Goal: Find specific page/section: Find specific page/section

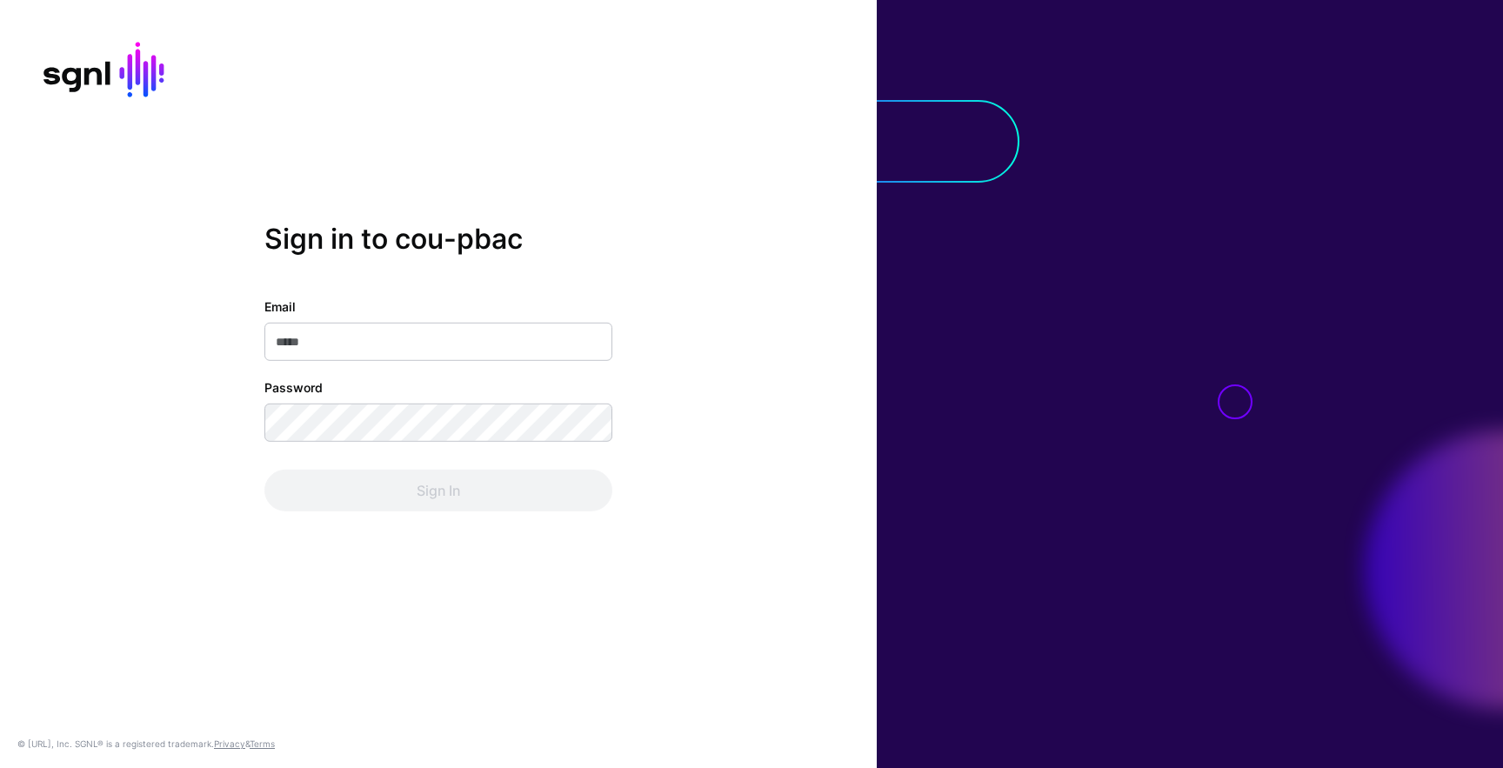
type input "**********"
click at [440, 492] on div "Sign In" at bounding box center [438, 491] width 348 height 42
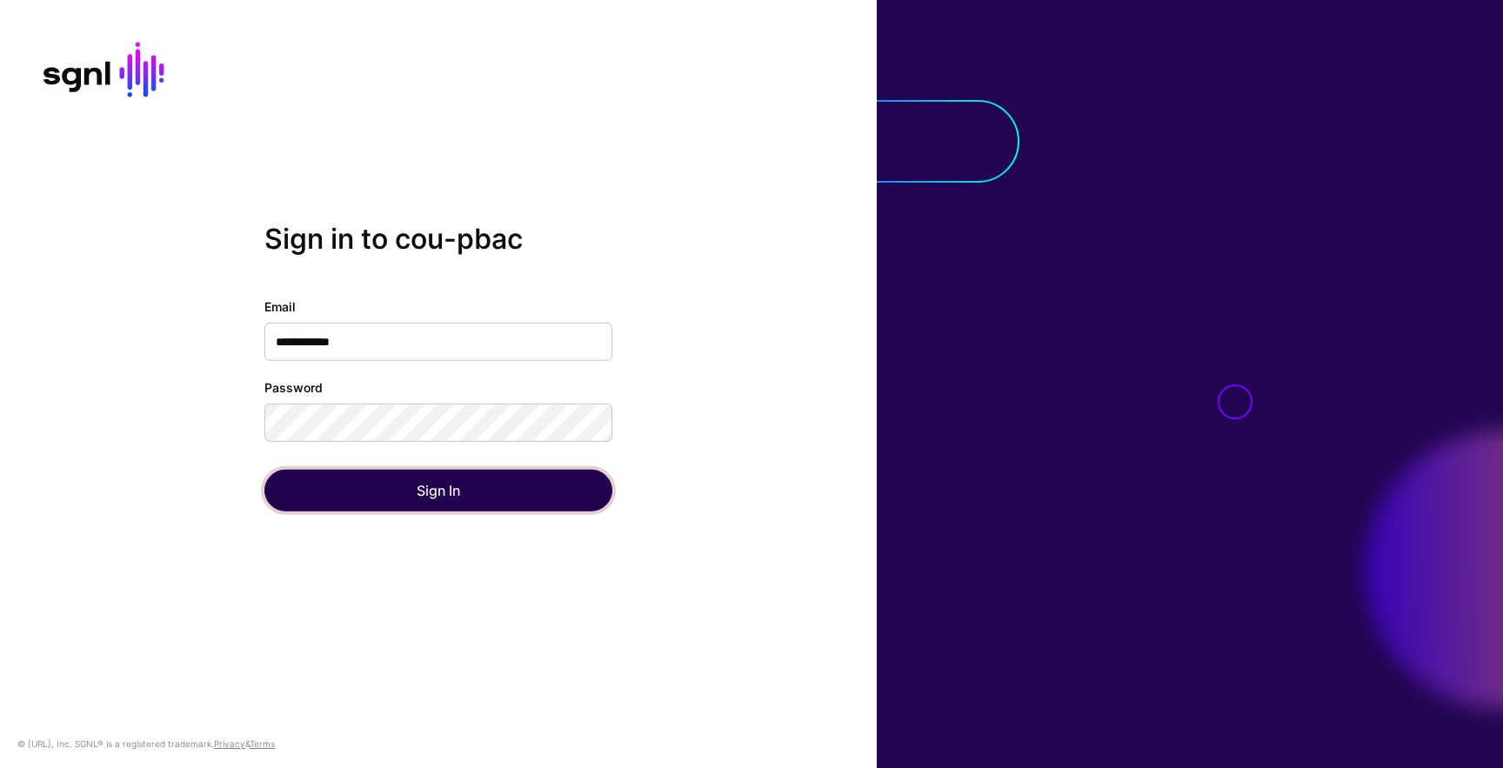
click at [440, 492] on button "Sign In" at bounding box center [438, 491] width 348 height 42
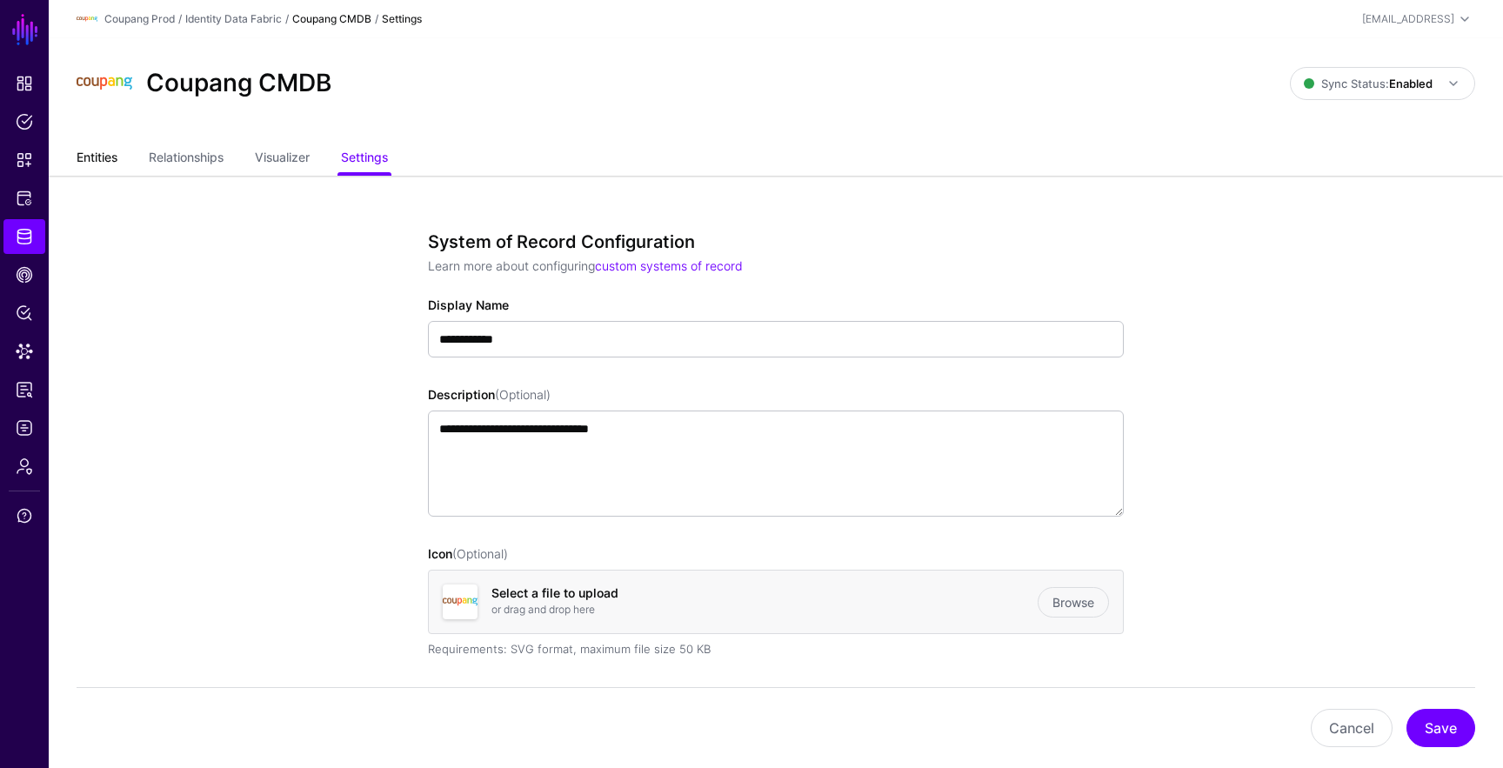
click at [99, 157] on link "Entities" at bounding box center [97, 159] width 41 height 33
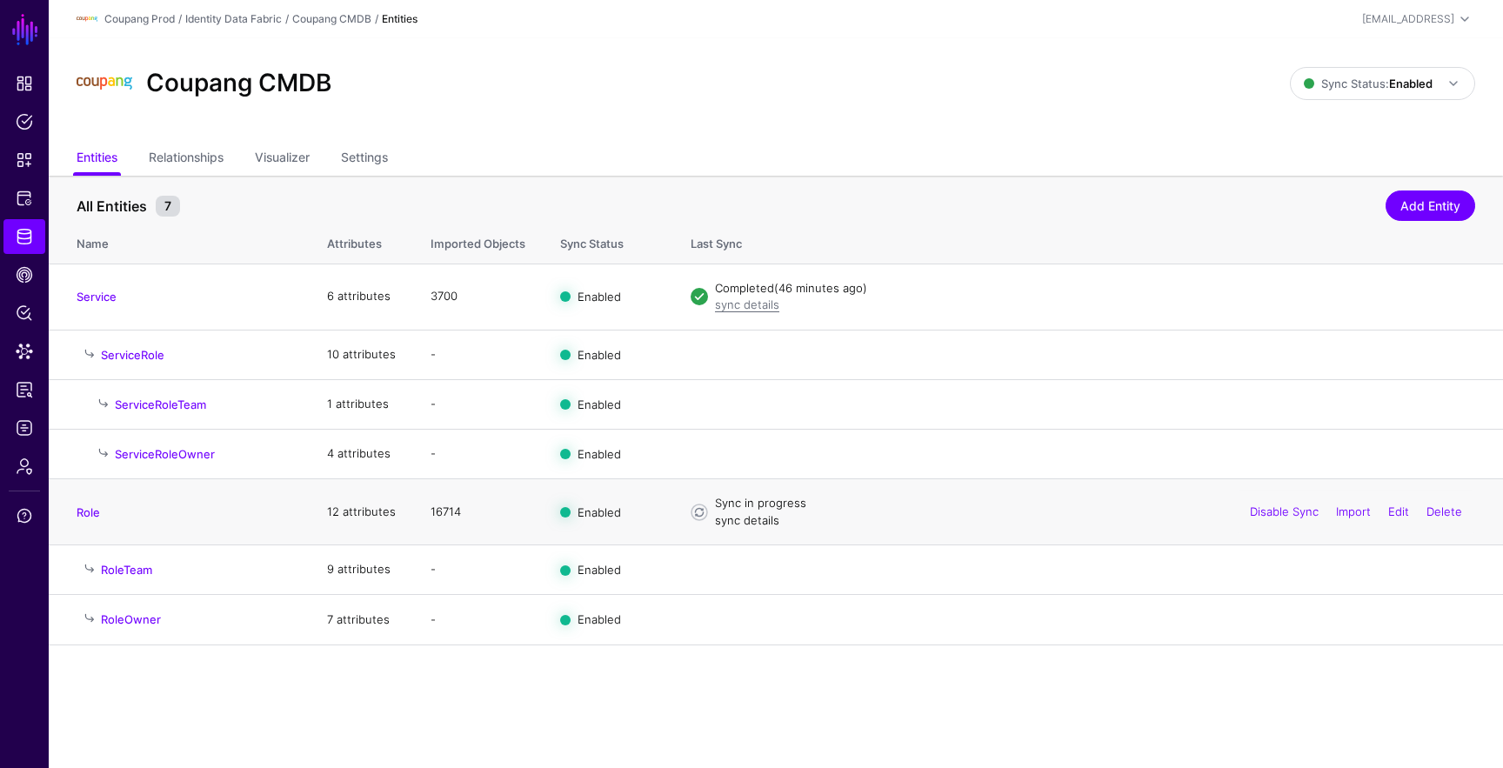
click at [733, 524] on link "sync details" at bounding box center [747, 520] width 64 height 14
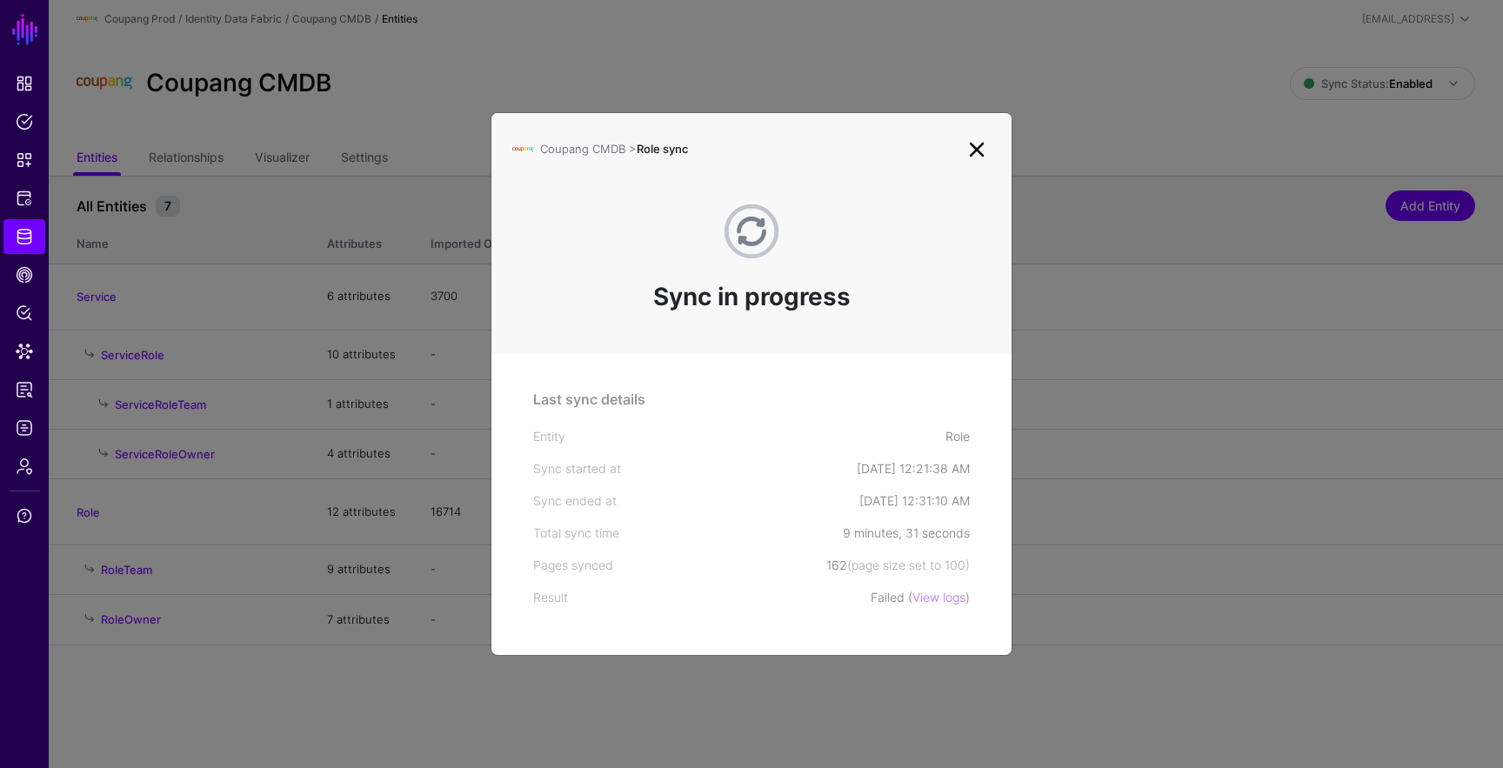
click at [984, 148] on link at bounding box center [977, 150] width 28 height 28
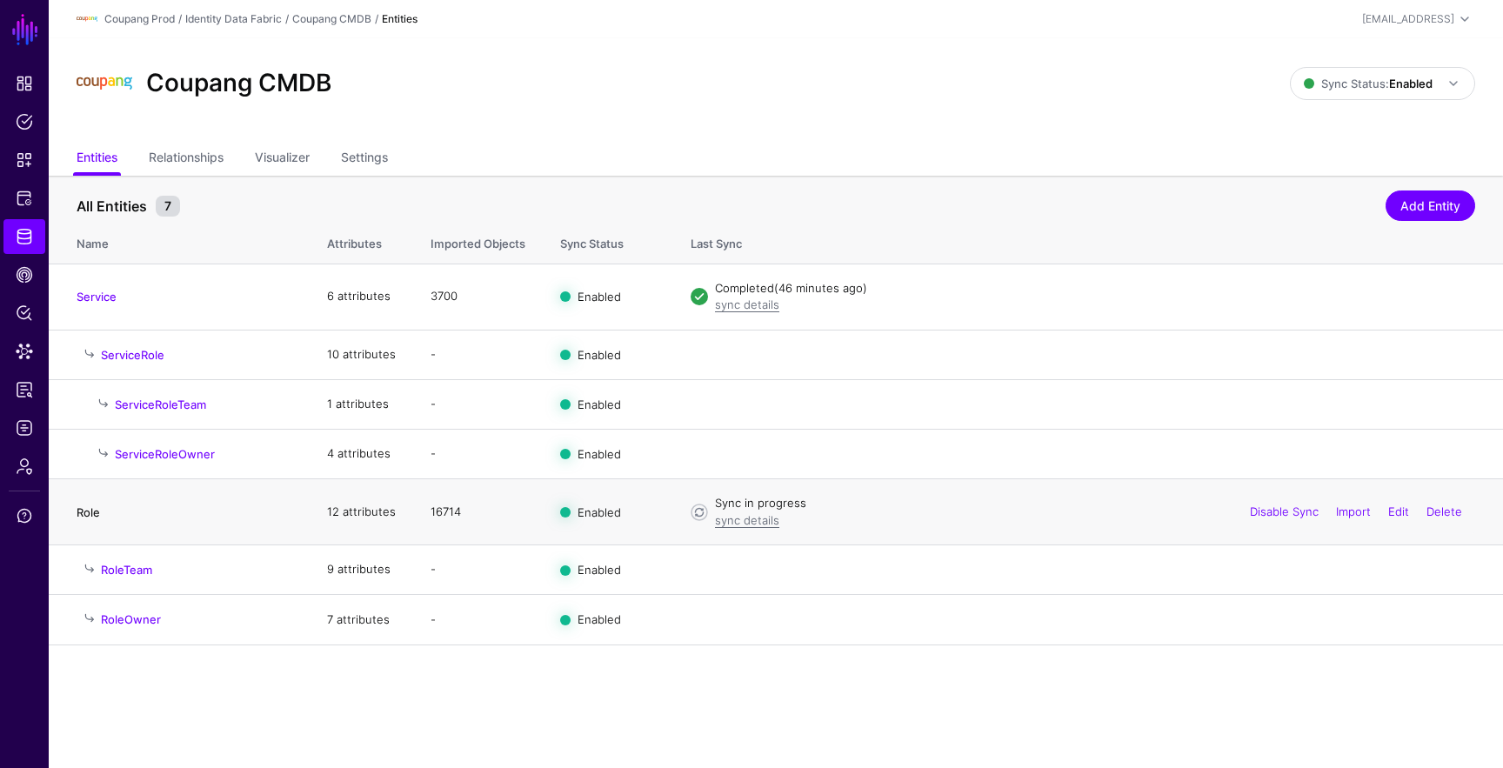
click at [89, 519] on link "Role" at bounding box center [88, 512] width 23 height 14
